Goal: Information Seeking & Learning: Learn about a topic

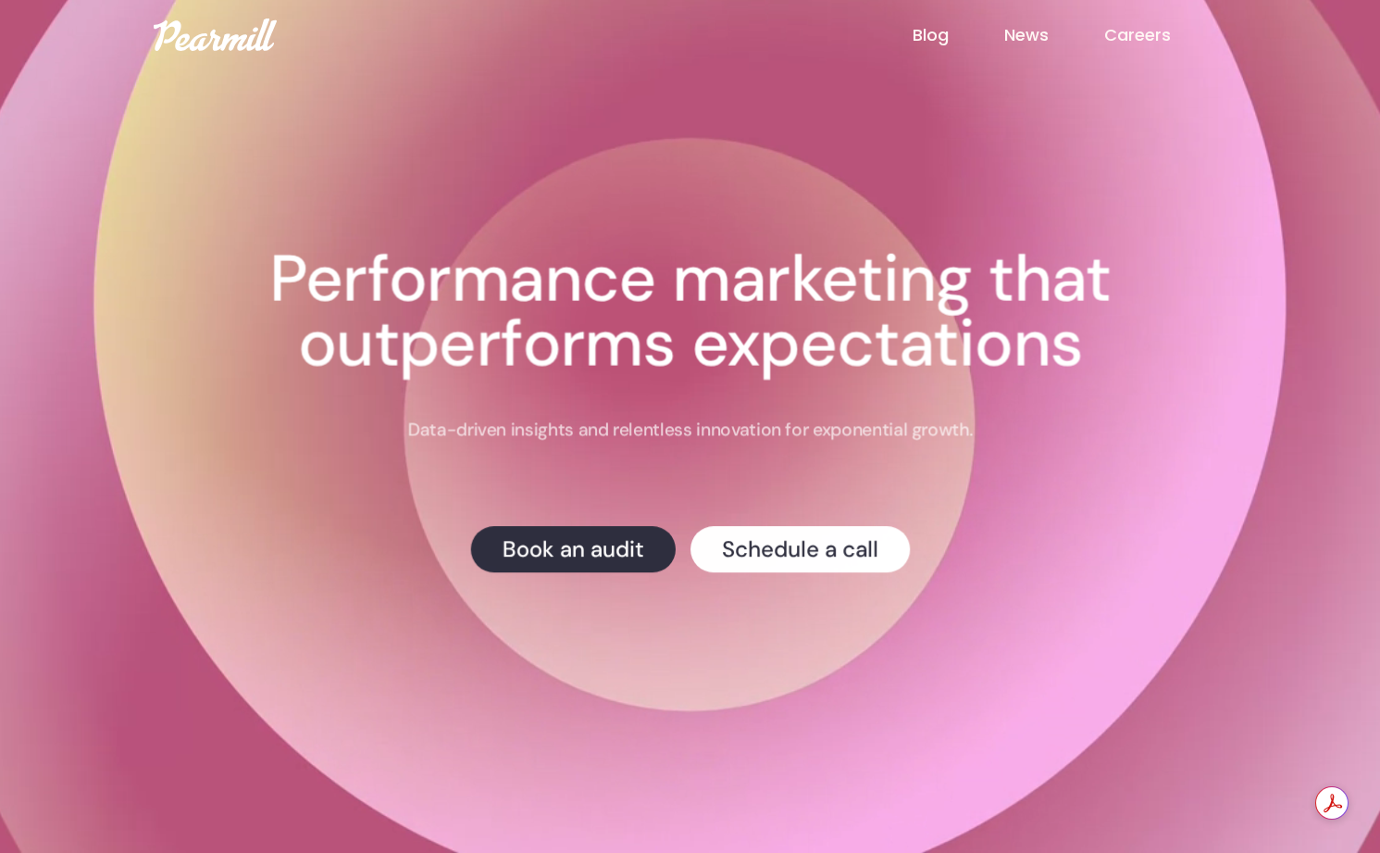
click at [918, 38] on link "Blog" at bounding box center [959, 35] width 92 height 24
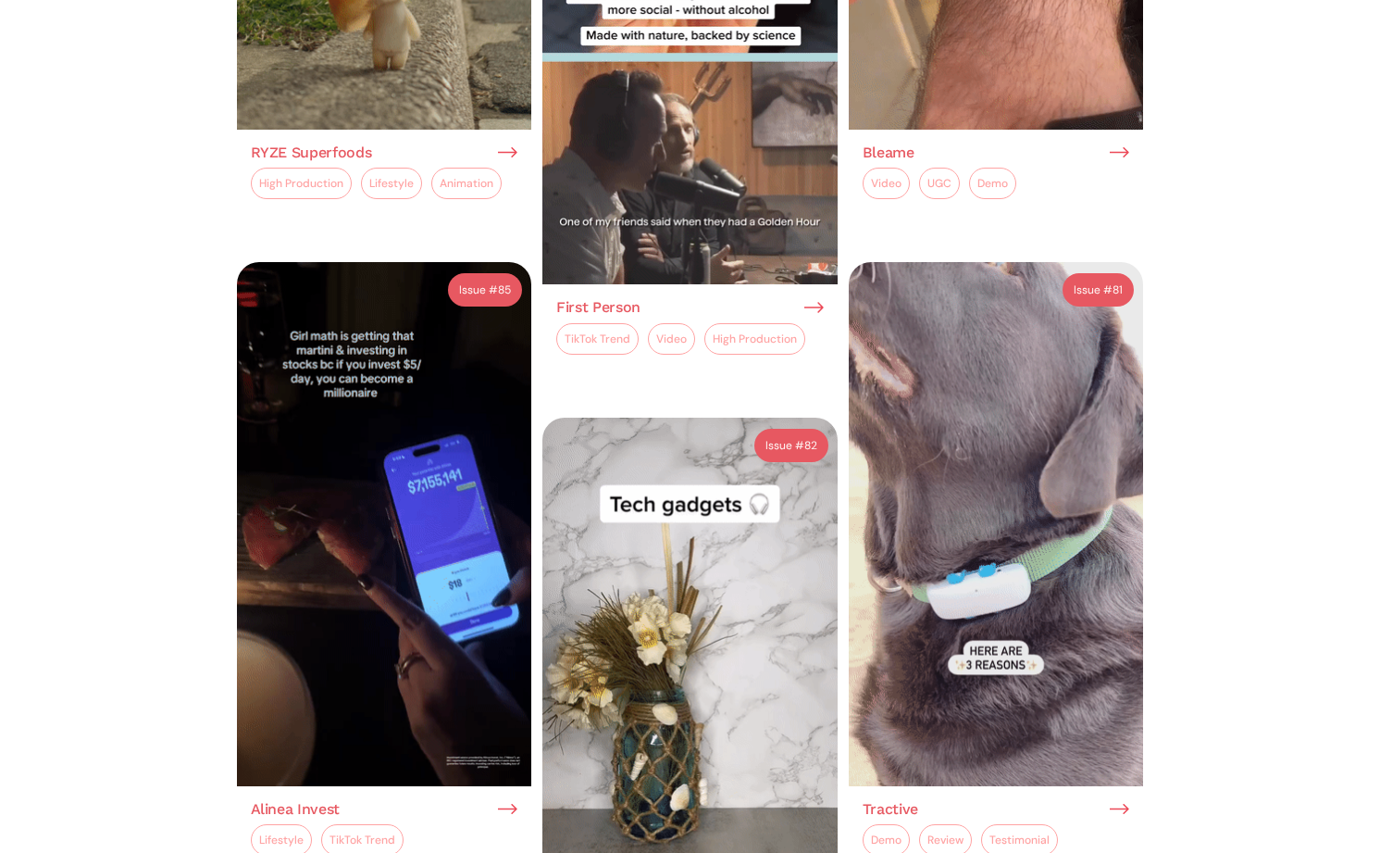
scroll to position [1798, 0]
